Goal: Task Accomplishment & Management: Manage account settings

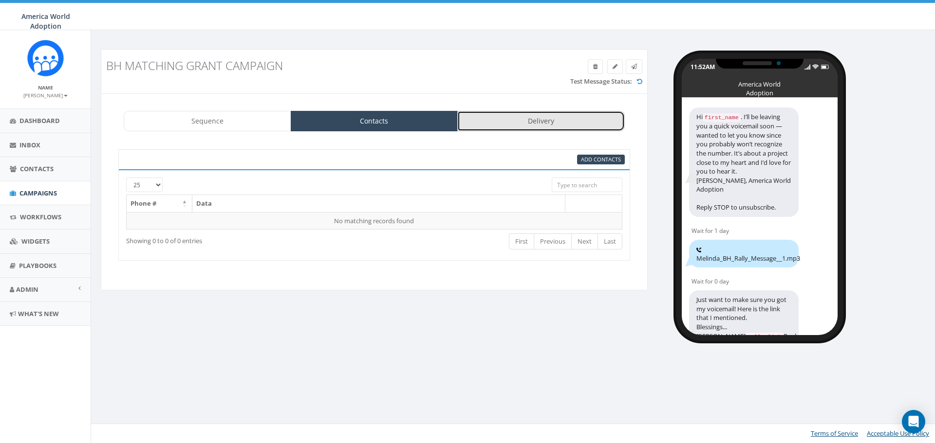
click at [504, 122] on link "Delivery" at bounding box center [540, 121] width 167 height 20
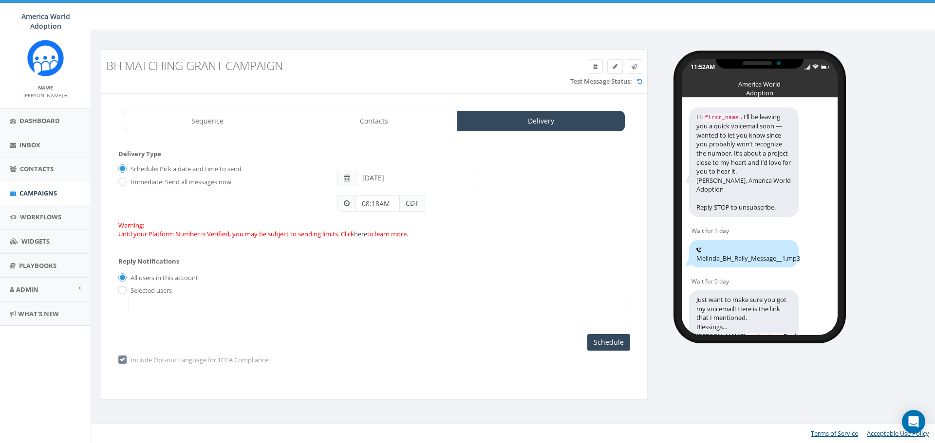
click at [350, 174] on span at bounding box center [346, 178] width 18 height 17
click at [405, 174] on input "[DATE]" at bounding box center [416, 178] width 120 height 17
click at [426, 269] on td "21" at bounding box center [424, 270] width 15 height 15
type input "[DATE]"
click at [517, 192] on div "08:18AM CDT" at bounding box center [483, 199] width 307 height 26
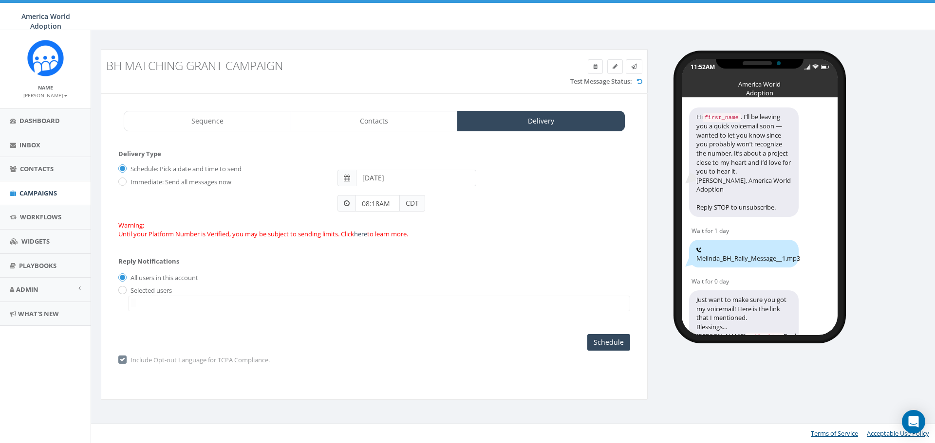
click at [407, 203] on span "CDT" at bounding box center [412, 203] width 25 height 17
click at [374, 204] on input "08:18AM" at bounding box center [377, 203] width 44 height 17
click at [382, 100] on div "1 2 3 4 5 6 7 8 9 10 11 12 00 05 10 15 20 25 30 35 40 45 50 55" at bounding box center [410, 119] width 97 height 97
click at [369, 178] on button "AM" at bounding box center [370, 175] width 15 height 15
click at [439, 221] on div "Warning: Until your Platform Number is Verified, you may be subject to sending …" at bounding box center [374, 230] width 512 height 18
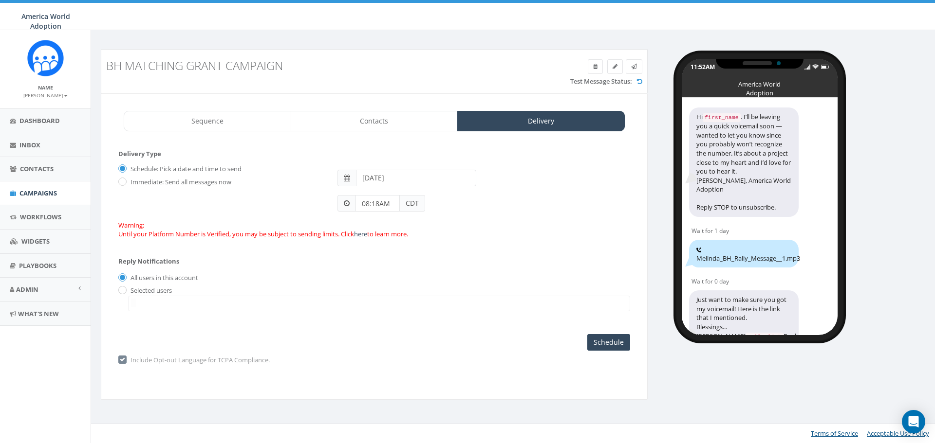
click at [377, 209] on input "08:18AM" at bounding box center [377, 203] width 44 height 17
click at [381, 204] on input "08:18AM" at bounding box center [377, 203] width 44 height 17
type input "10:07 AM"
click at [525, 254] on div "Reply Notifications All users in this account Selected users [PERSON_NAME][EMAI…" at bounding box center [374, 282] width 512 height 68
click at [599, 345] on input "Schedule" at bounding box center [608, 342] width 43 height 17
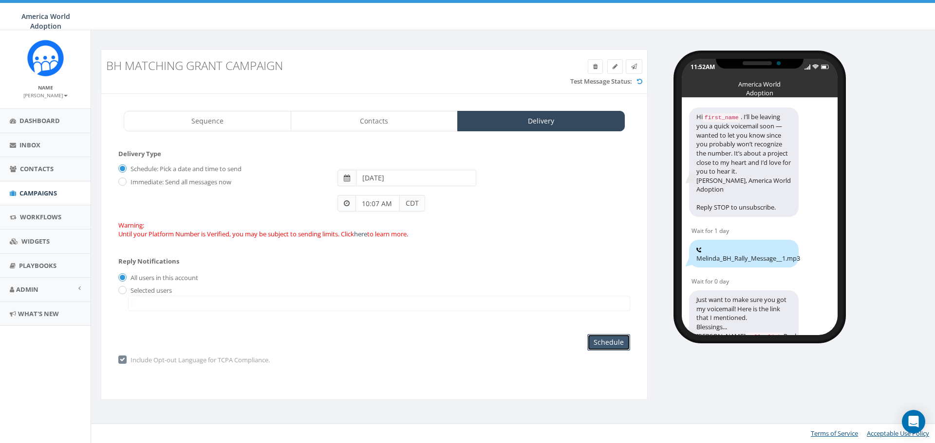
click at [610, 338] on input "Schedule" at bounding box center [608, 342] width 43 height 17
click at [170, 129] on link "Sequence" at bounding box center [207, 121] width 167 height 20
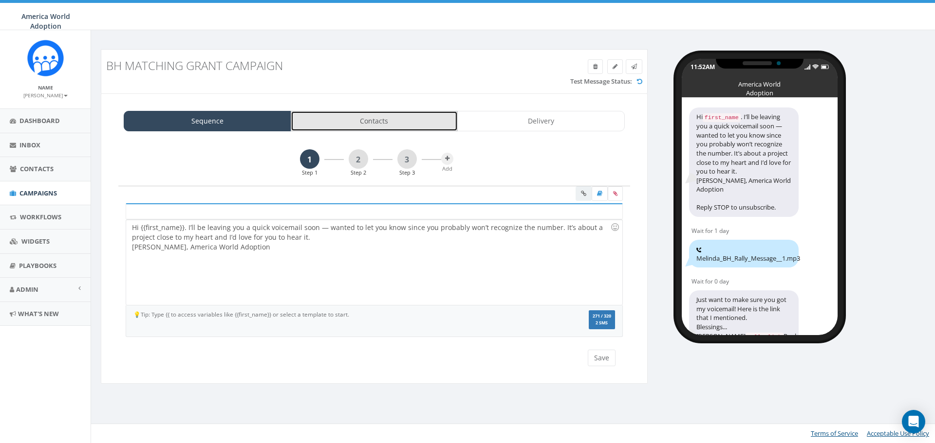
click at [295, 118] on link "Contacts" at bounding box center [374, 121] width 167 height 20
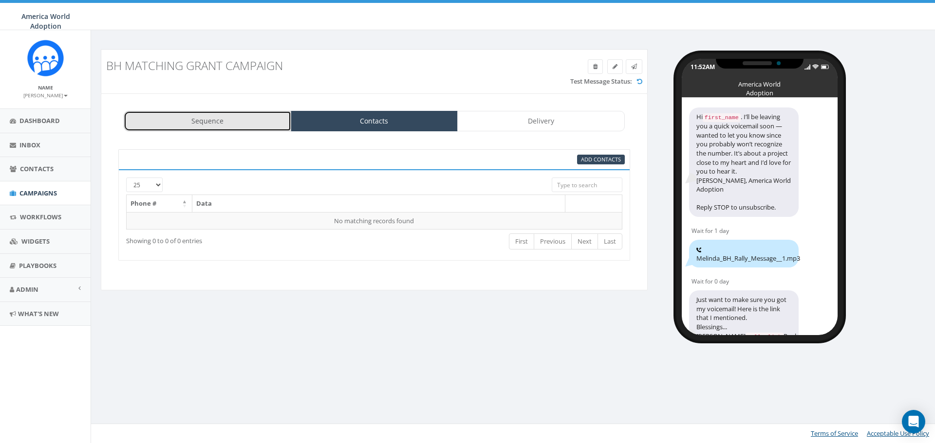
click at [249, 124] on link "Sequence" at bounding box center [207, 121] width 167 height 20
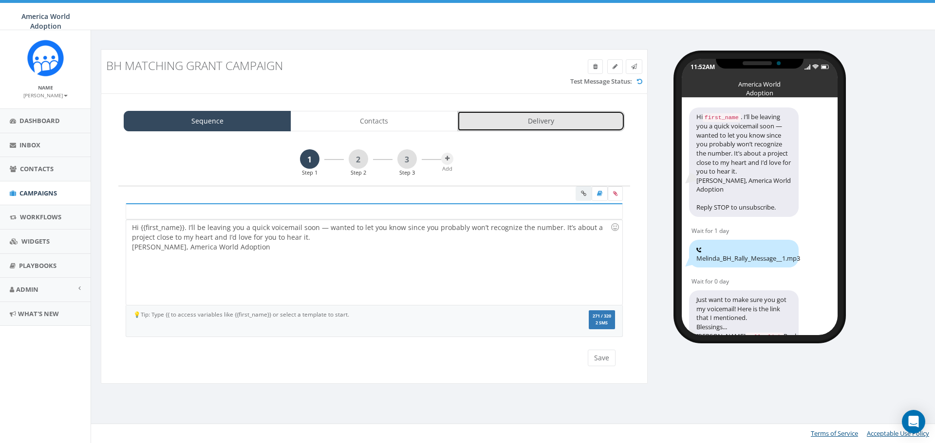
click at [493, 121] on link "Delivery" at bounding box center [540, 121] width 167 height 20
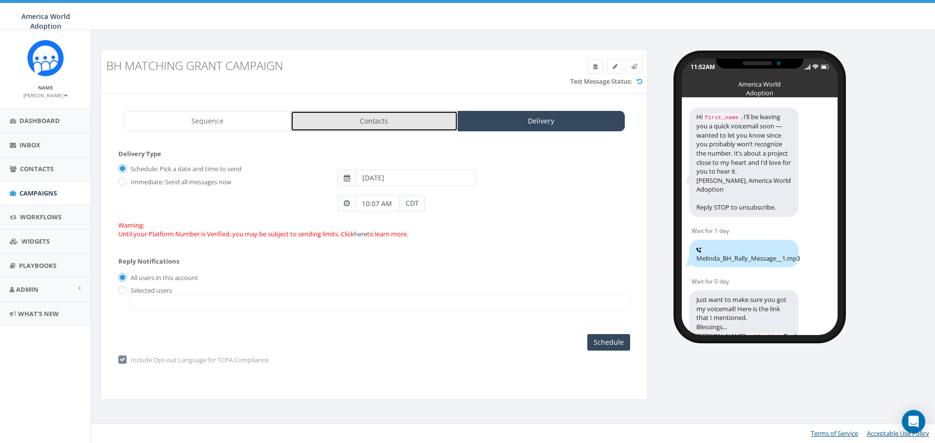
click at [396, 118] on link "Contacts" at bounding box center [374, 121] width 167 height 20
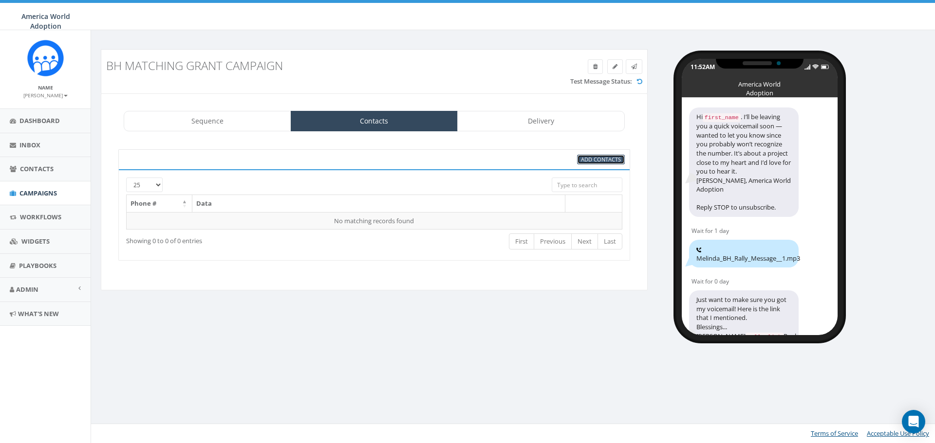
click at [596, 158] on span "Add Contacts" at bounding box center [601, 159] width 40 height 7
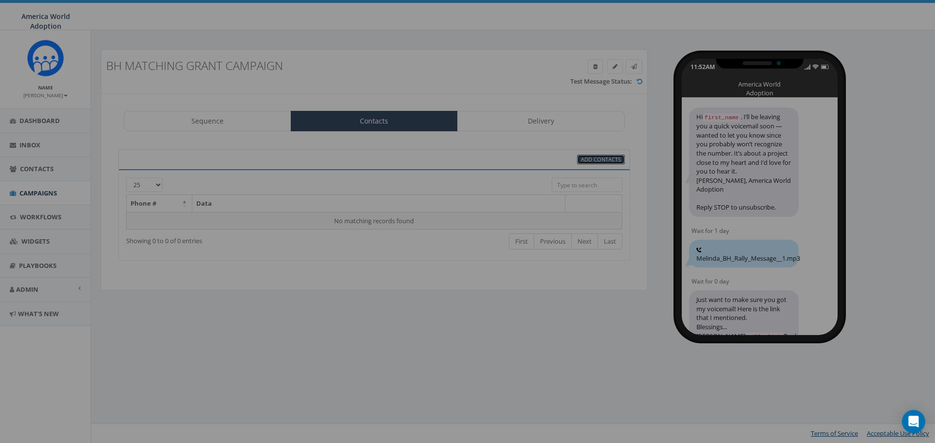
select select
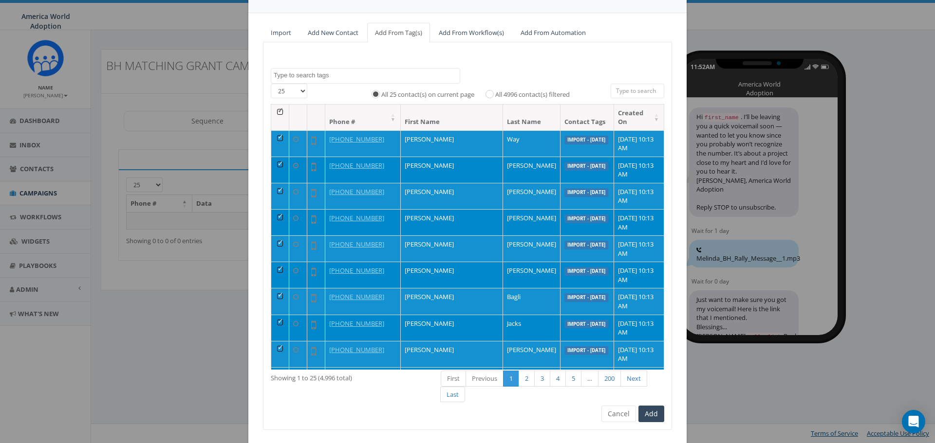
scroll to position [93, 0]
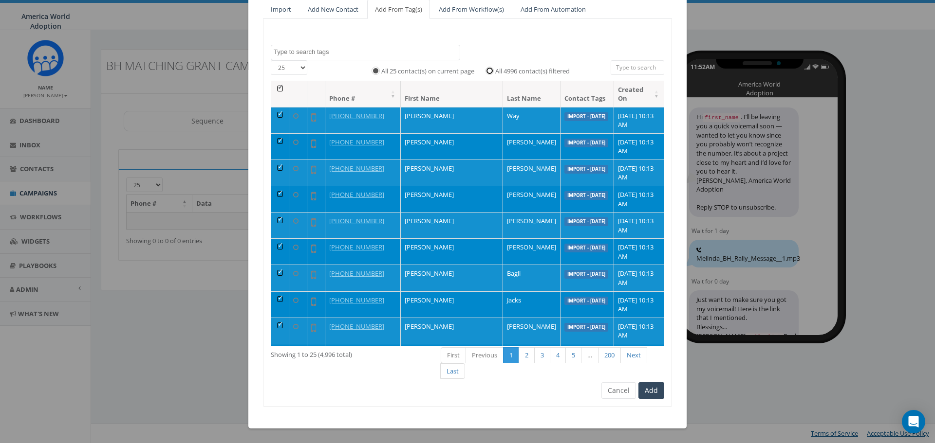
click at [489, 70] on input "All 4996 contact(s) filtered" at bounding box center [492, 70] width 6 height 6
radio input "true"
click at [648, 393] on button "Add" at bounding box center [651, 391] width 26 height 17
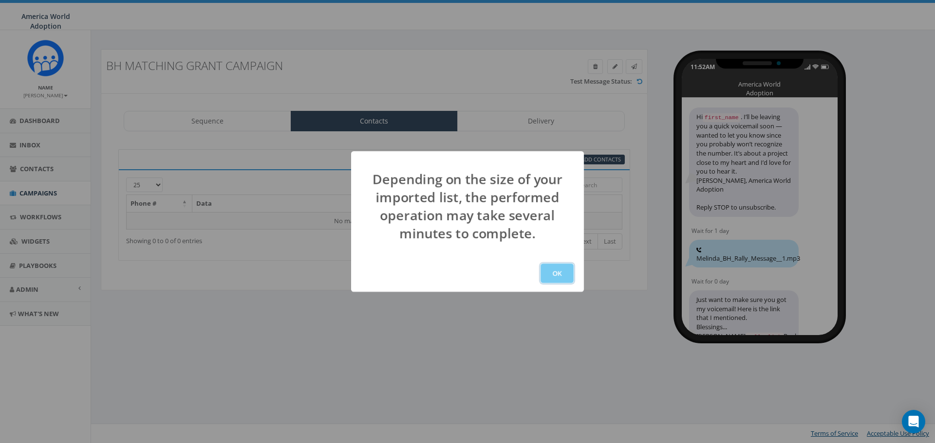
click at [559, 273] on button "OK" at bounding box center [556, 273] width 33 height 19
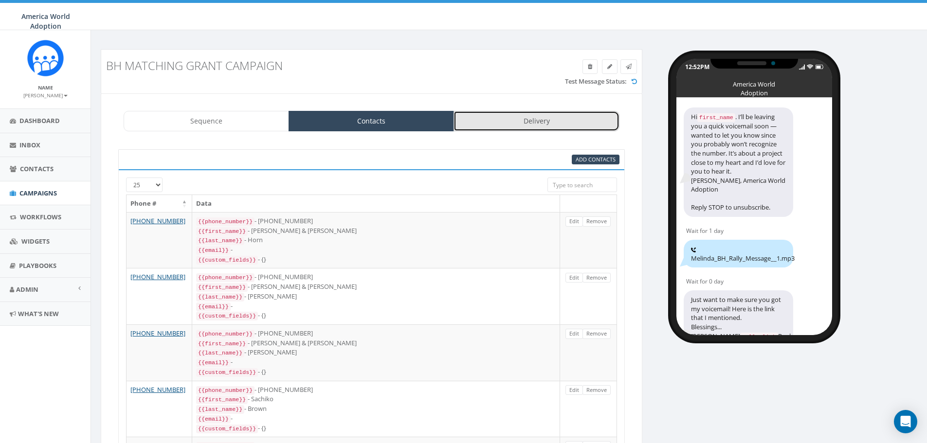
click at [485, 119] on link "Delivery" at bounding box center [537, 121] width 166 height 20
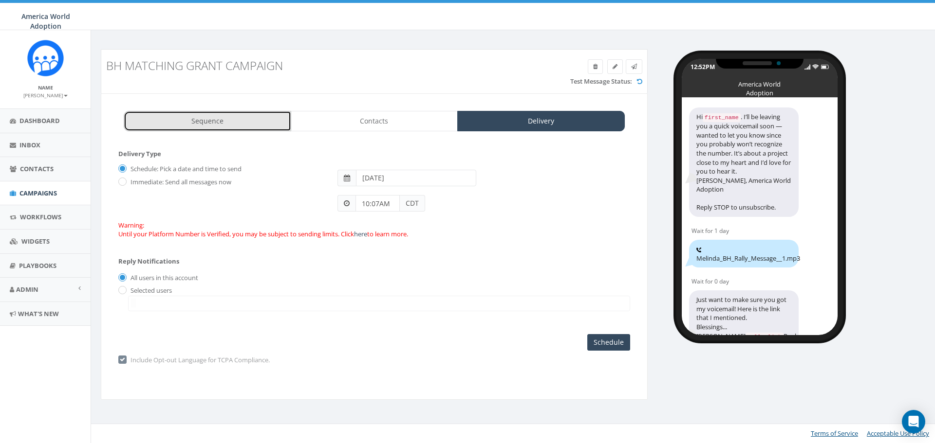
click at [168, 127] on link "Sequence" at bounding box center [207, 121] width 167 height 20
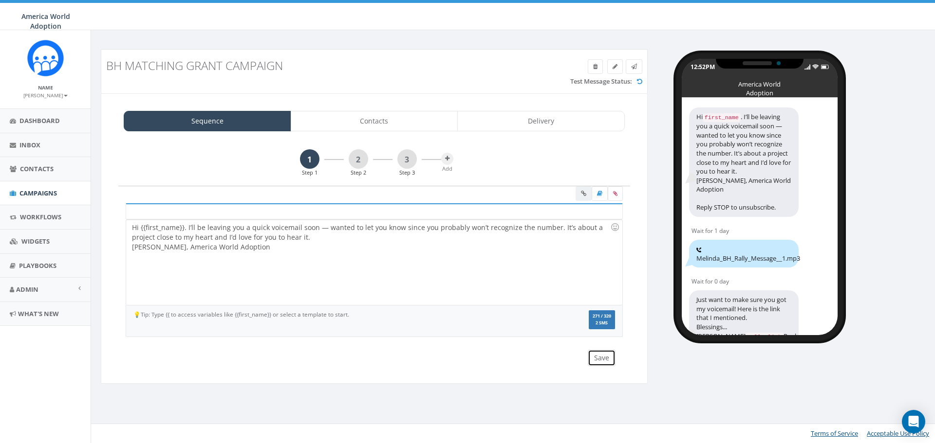
click at [593, 361] on button "Save" at bounding box center [602, 358] width 28 height 17
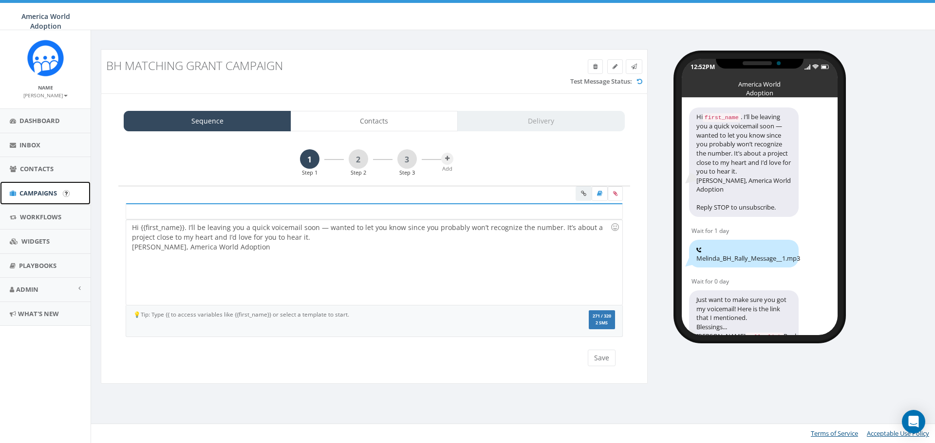
click at [53, 189] on span "Campaigns" at bounding box center [37, 193] width 37 height 9
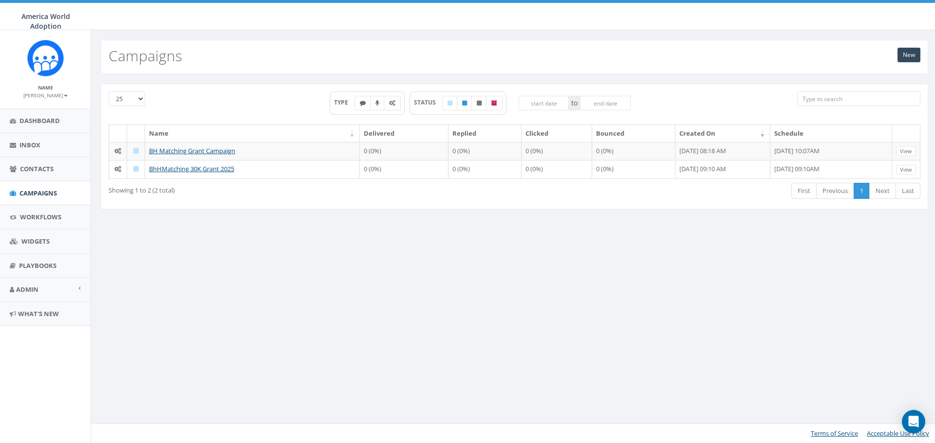
drag, startPoint x: 159, startPoint y: 166, endPoint x: 104, endPoint y: 249, distance: 99.0
click at [104, 249] on div "New Campaigns 25 50 100 TYPE STATUS to Name Delivered Replied Clicked Bounced C…" at bounding box center [514, 236] width 847 height 413
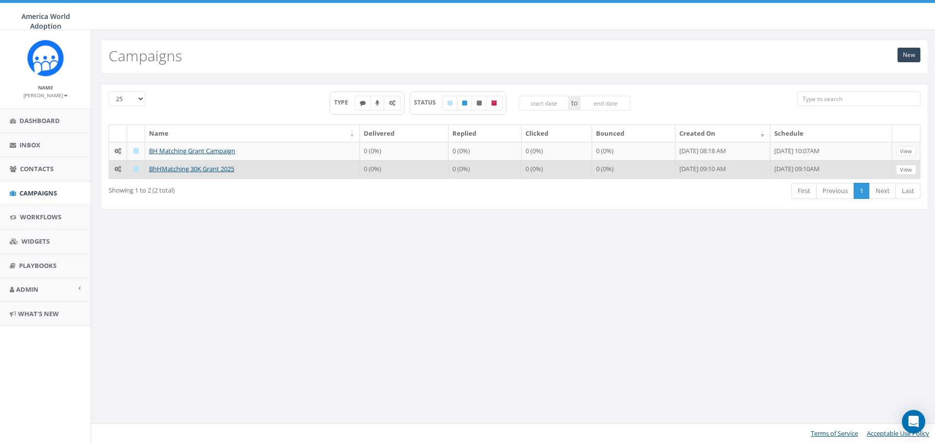
click at [115, 170] on icon at bounding box center [117, 169] width 7 height 6
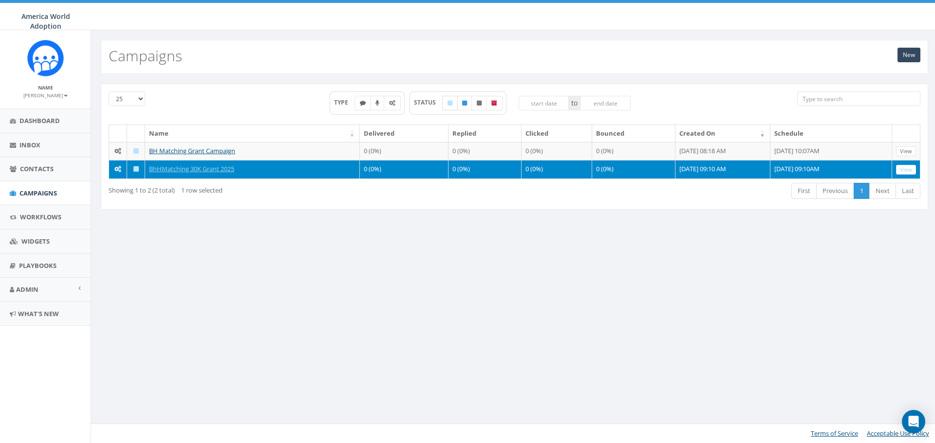
click at [451, 101] on icon at bounding box center [449, 103] width 5 height 6
checkbox input "true"
click at [497, 102] on icon at bounding box center [494, 103] width 6 height 6
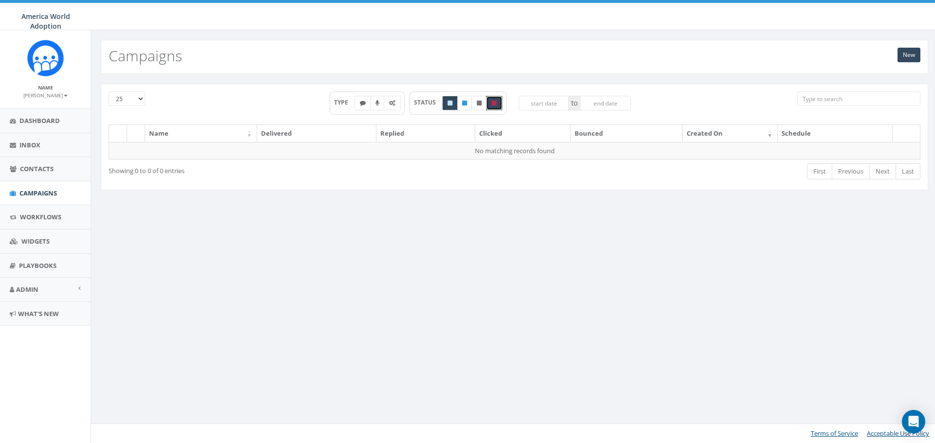
click at [497, 102] on icon at bounding box center [494, 103] width 6 height 6
checkbox input "false"
